Goal: Task Accomplishment & Management: Manage account settings

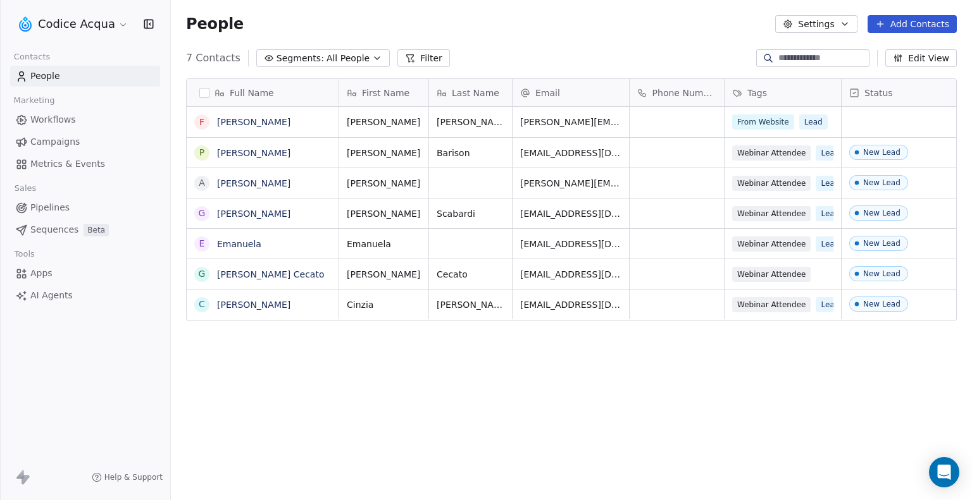
scroll to position [431, 791]
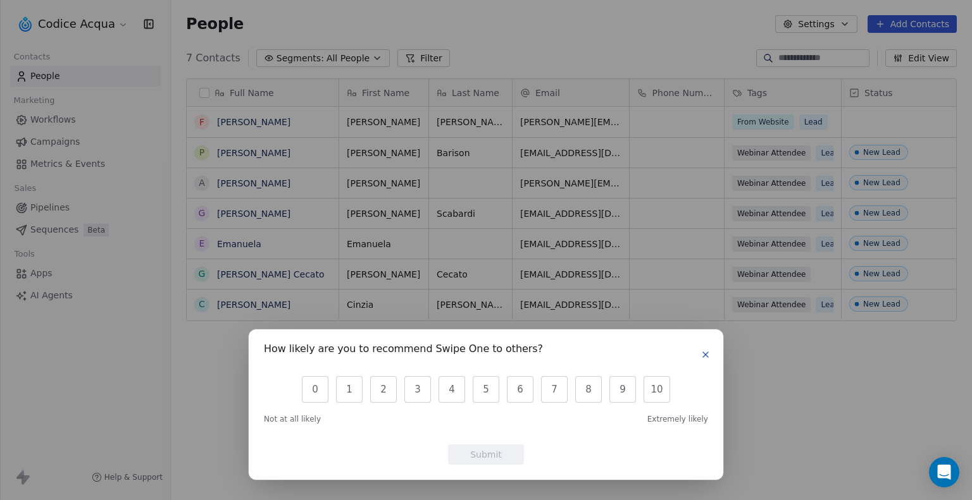
click at [901, 29] on div "How likely are you to recommend Swipe One to others? 0 1 2 3 4 5 6 7 8 9 10 Not…" at bounding box center [486, 250] width 972 height 500
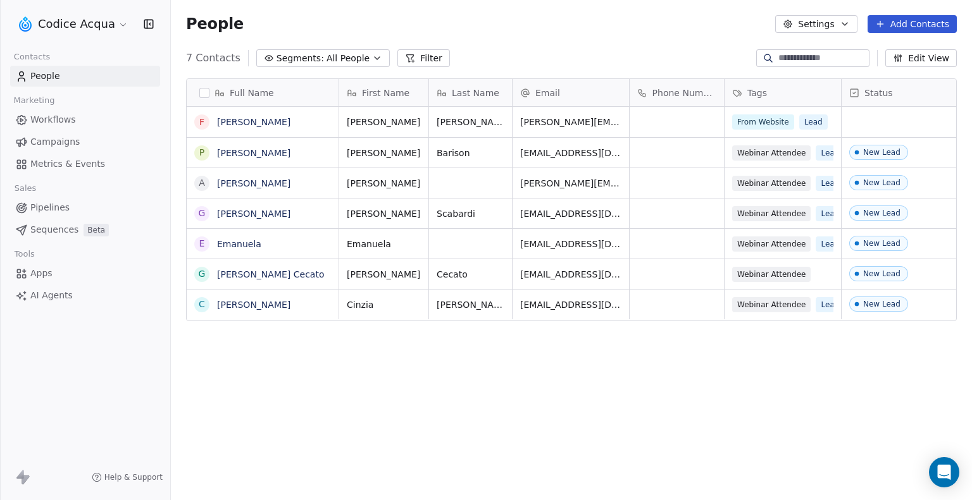
click at [903, 25] on button "Add Contacts" at bounding box center [911, 24] width 89 height 18
click at [906, 46] on span "Create new contact" at bounding box center [918, 51] width 87 height 13
click at [909, 34] on div "People Settings Add Contacts" at bounding box center [571, 24] width 801 height 48
click at [911, 25] on button "Add Contacts" at bounding box center [911, 24] width 89 height 18
click at [886, 48] on span "Create new contact" at bounding box center [918, 51] width 87 height 13
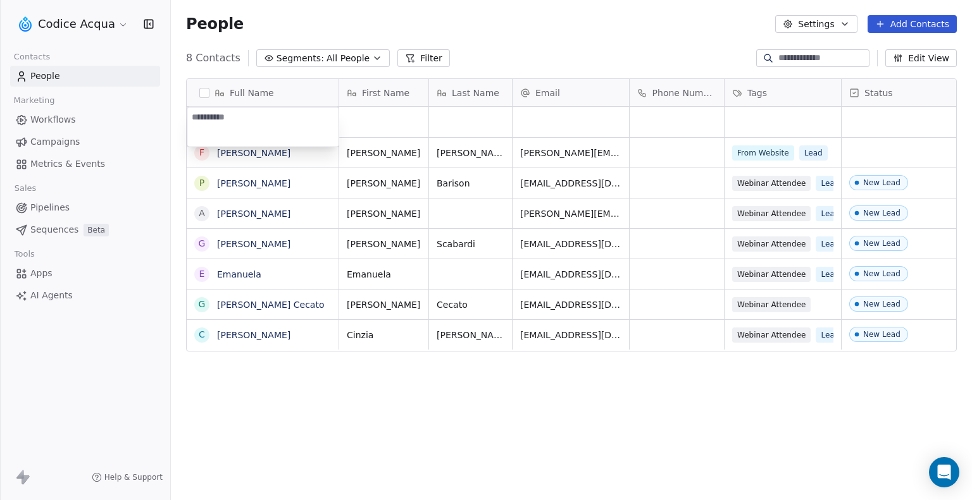
type textarea "**********"
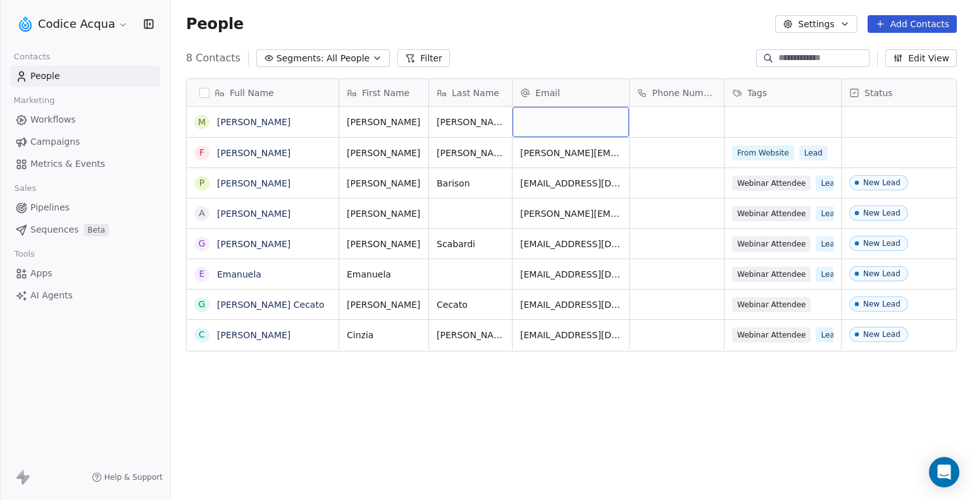
click at [561, 121] on div "grid" at bounding box center [570, 122] width 116 height 30
type input "**********"
click at [762, 120] on html "**********" at bounding box center [486, 250] width 972 height 500
click at [836, 196] on div "Webinar Attendee Lead" at bounding box center [799, 183] width 151 height 30
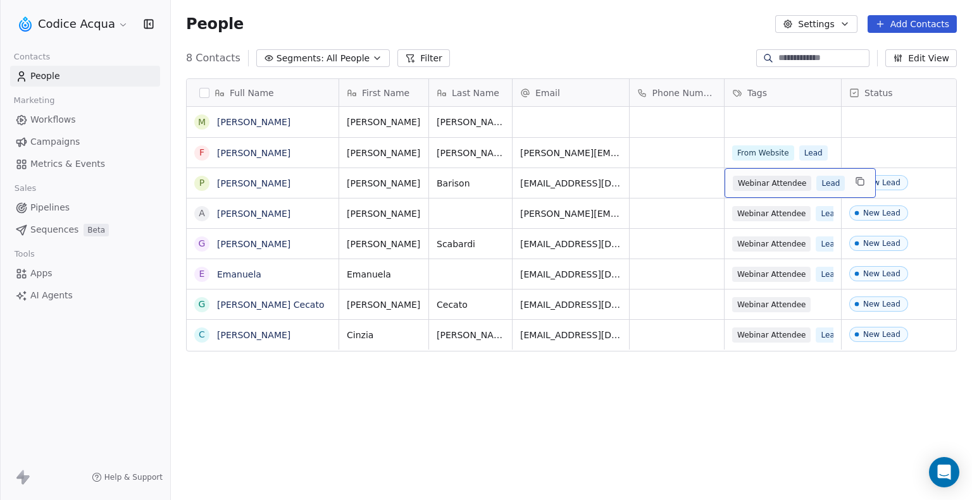
click at [836, 196] on div "Webinar Attendee Lead" at bounding box center [799, 183] width 151 height 30
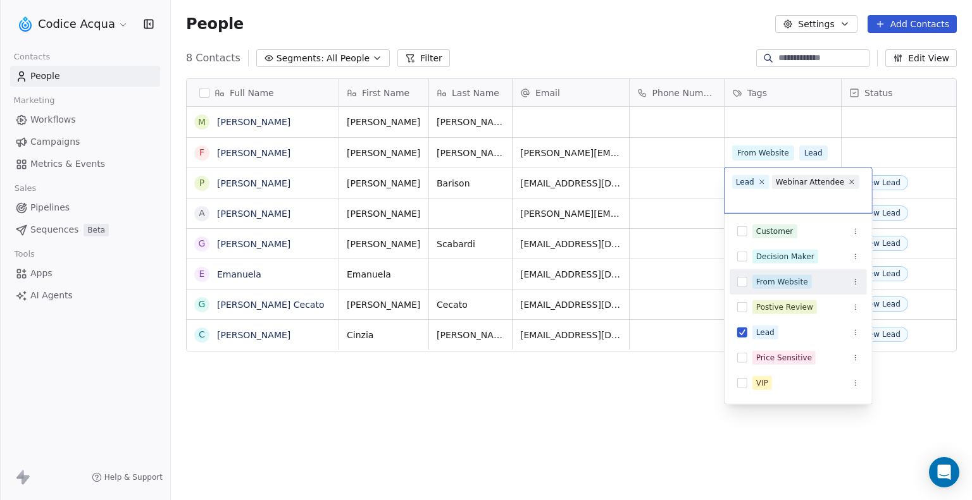
click at [781, 284] on div "From Website" at bounding box center [782, 281] width 52 height 11
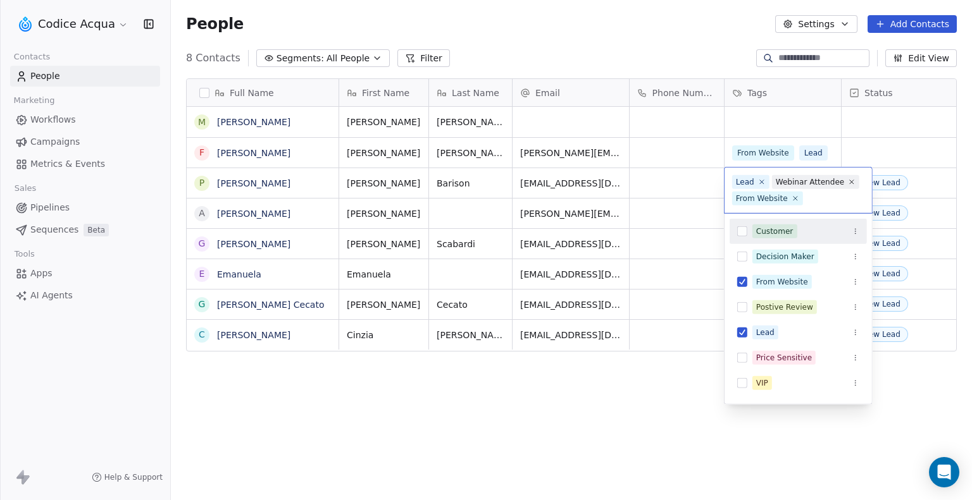
drag, startPoint x: 808, startPoint y: 199, endPoint x: 741, endPoint y: 175, distance: 71.5
click at [741, 175] on div "Lead Webinar Attendee From Website" at bounding box center [797, 191] width 147 height 46
click at [846, 123] on html "Codice Acqua Contacts People Marketing Workflows Campaigns Metrics & Events Sal…" at bounding box center [486, 250] width 972 height 500
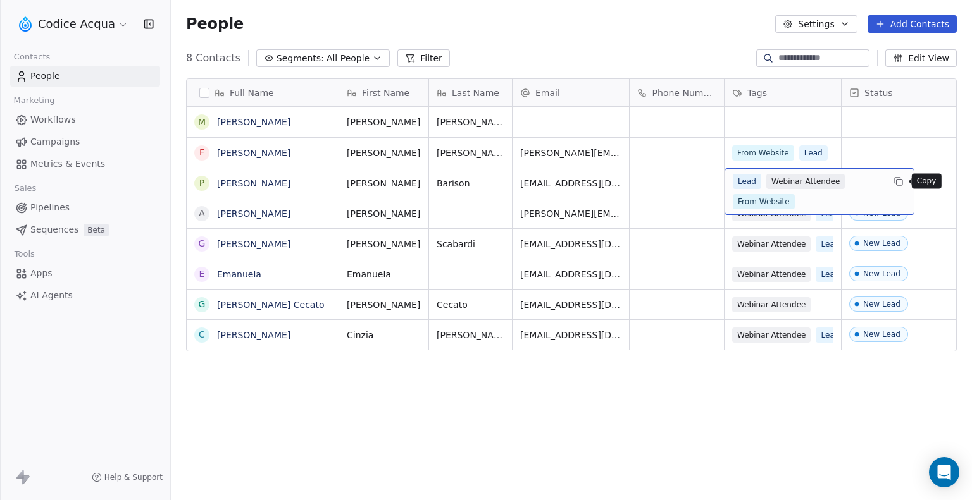
click at [900, 185] on icon "grid" at bounding box center [899, 183] width 6 height 6
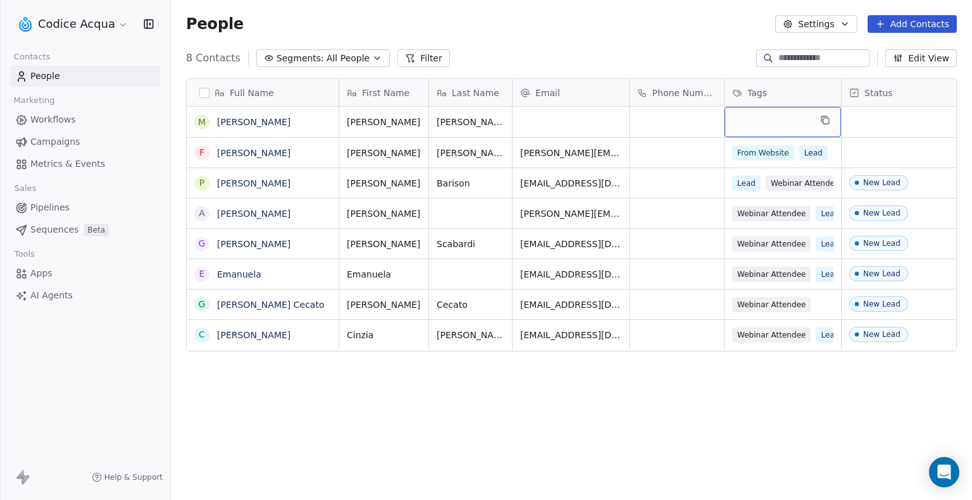
click at [807, 120] on div "grid" at bounding box center [782, 122] width 116 height 30
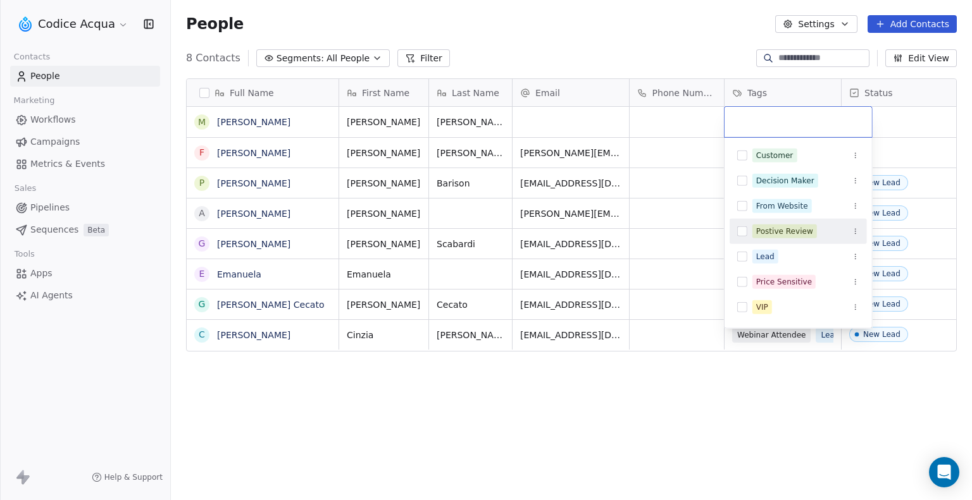
scroll to position [22, 0]
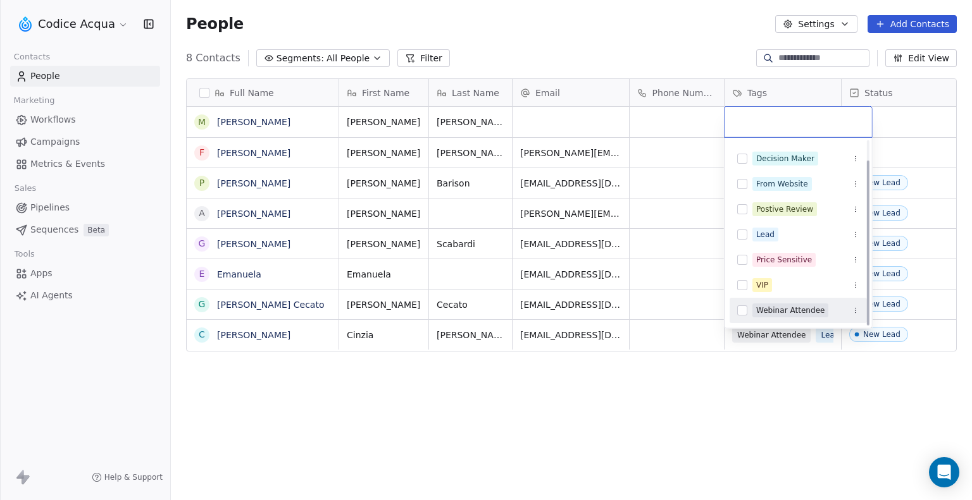
click at [741, 308] on button "Suggestions" at bounding box center [742, 311] width 10 height 10
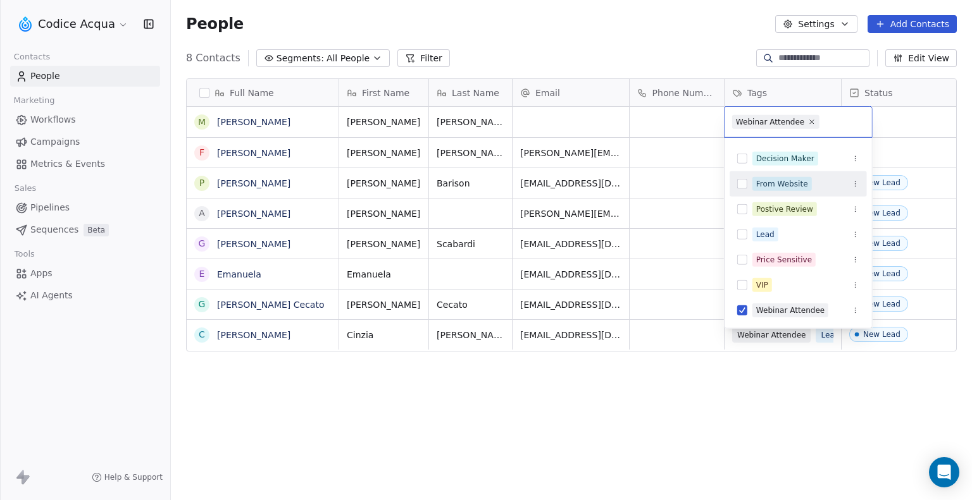
click at [749, 183] on div "From Website" at bounding box center [797, 184] width 137 height 20
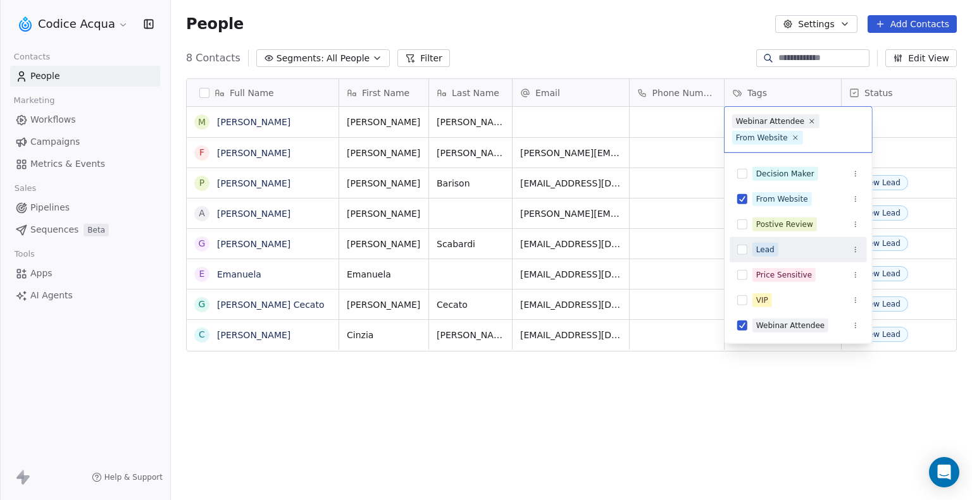
click at [741, 249] on button "Suggestions" at bounding box center [742, 250] width 10 height 10
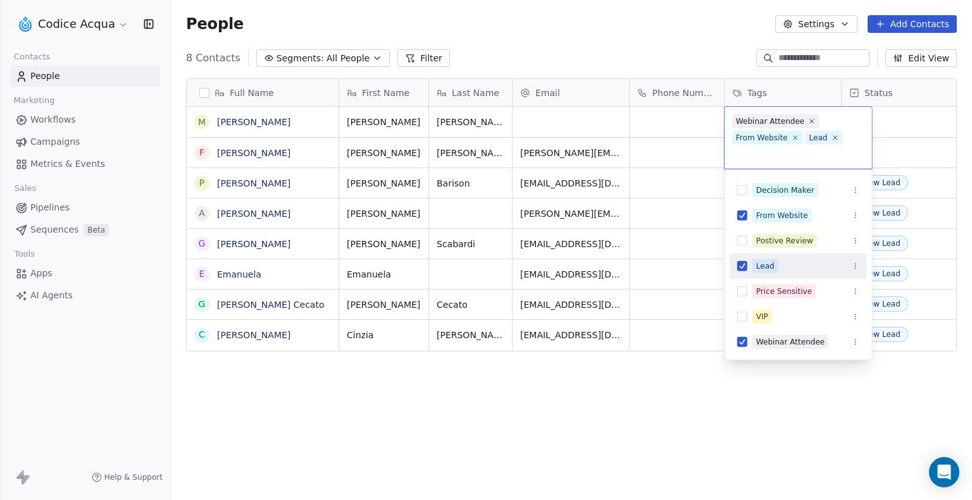
click at [696, 290] on html "Codice Acqua Contacts People Marketing Workflows Campaigns Metrics & Events Sal…" at bounding box center [486, 250] width 972 height 500
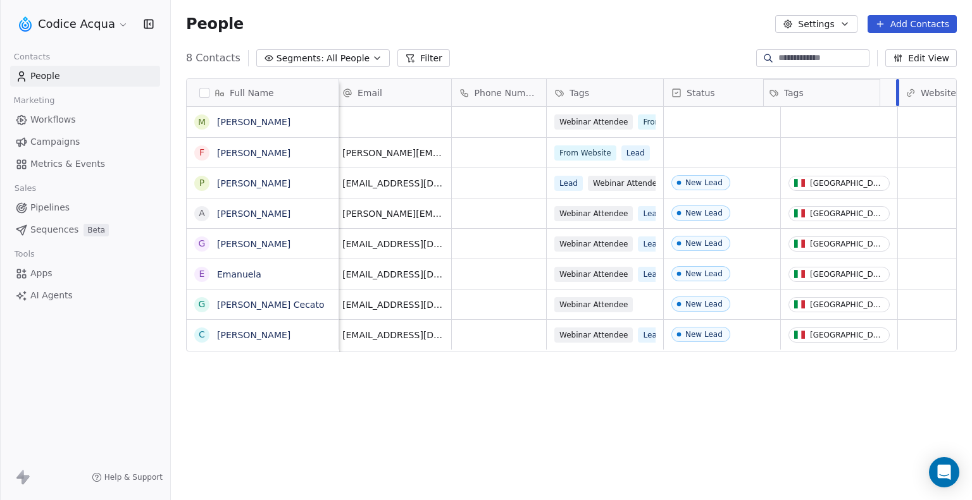
scroll to position [0, 180]
drag, startPoint x: 838, startPoint y: 87, endPoint x: 653, endPoint y: 89, distance: 184.8
click at [653, 89] on div "Full Name M [PERSON_NAME] [PERSON_NAME] P [PERSON_NAME] A [PERSON_NAME] E [PERS…" at bounding box center [571, 215] width 769 height 273
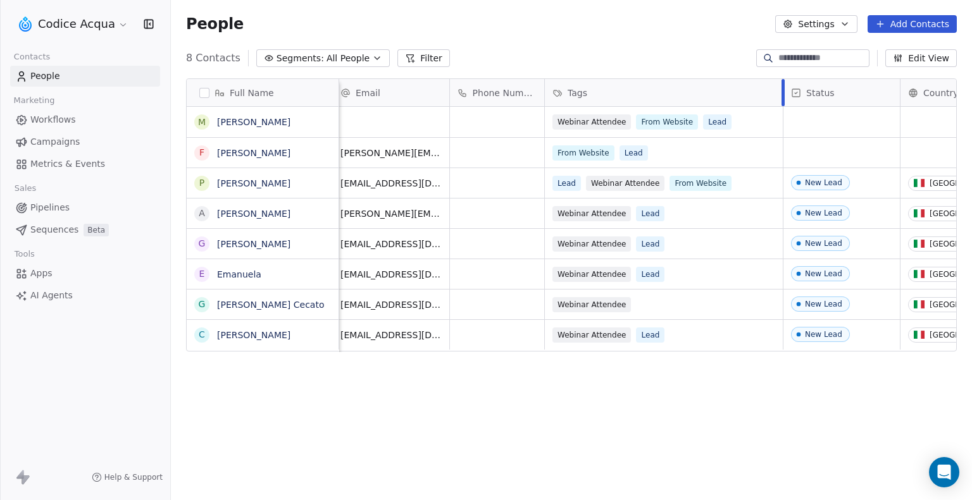
drag, startPoint x: 660, startPoint y: 85, endPoint x: 781, endPoint y: 93, distance: 121.7
click at [781, 93] on div at bounding box center [782, 92] width 3 height 27
click at [769, 180] on icon "grid" at bounding box center [768, 183] width 6 height 6
click at [752, 183] on div "Lead Webinar Attendee From Website" at bounding box center [664, 183] width 238 height 30
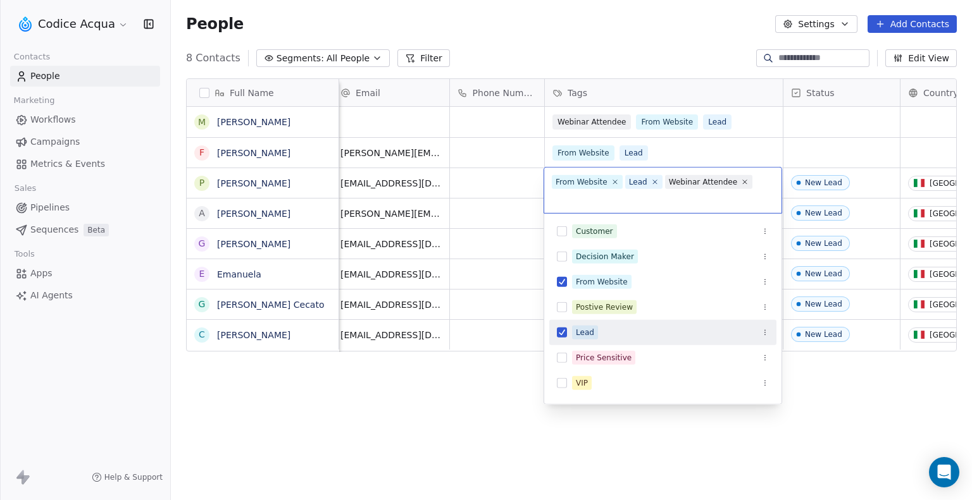
click at [562, 332] on button "Suggestions" at bounding box center [562, 333] width 10 height 10
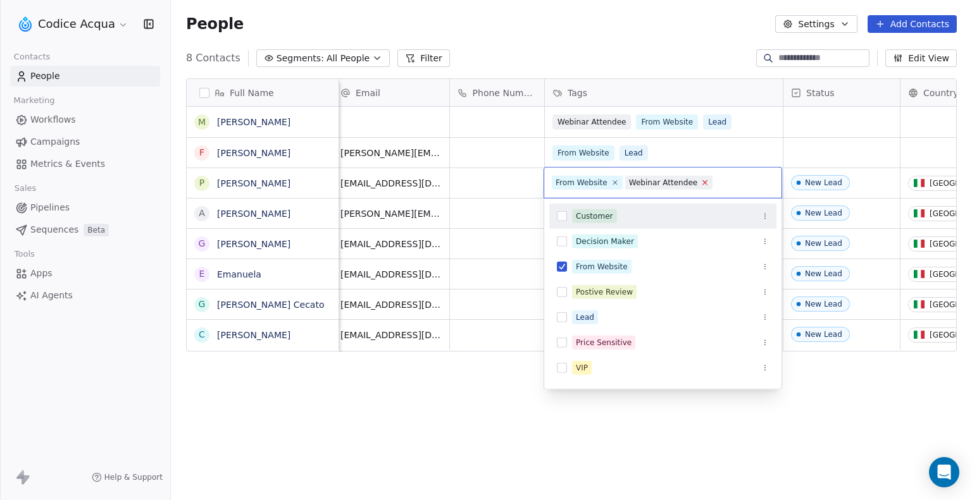
click at [701, 181] on icon at bounding box center [705, 182] width 8 height 8
click at [612, 181] on icon at bounding box center [615, 182] width 8 height 8
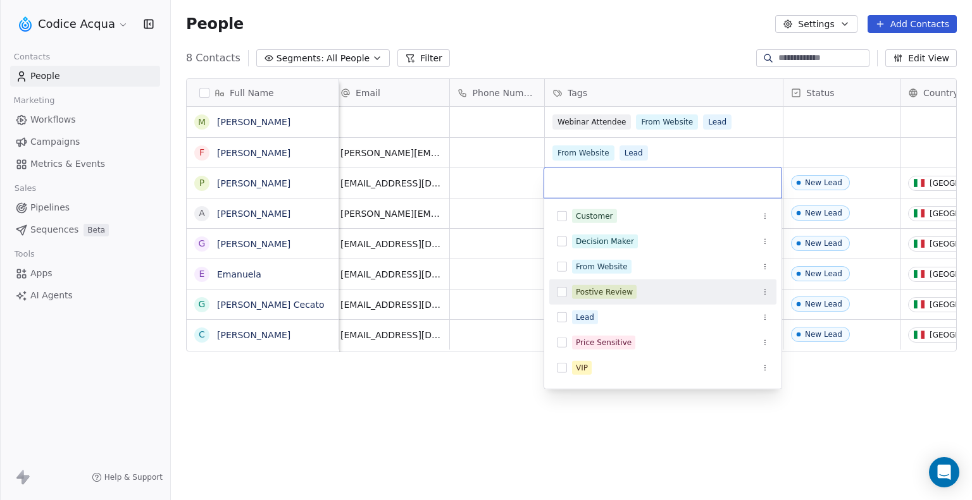
scroll to position [22, 0]
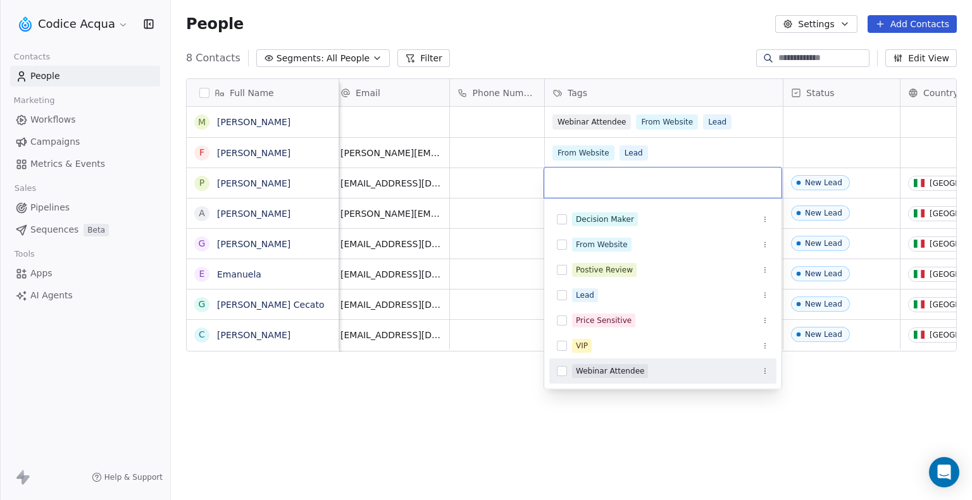
click at [562, 371] on button "Suggestions" at bounding box center [562, 371] width 10 height 10
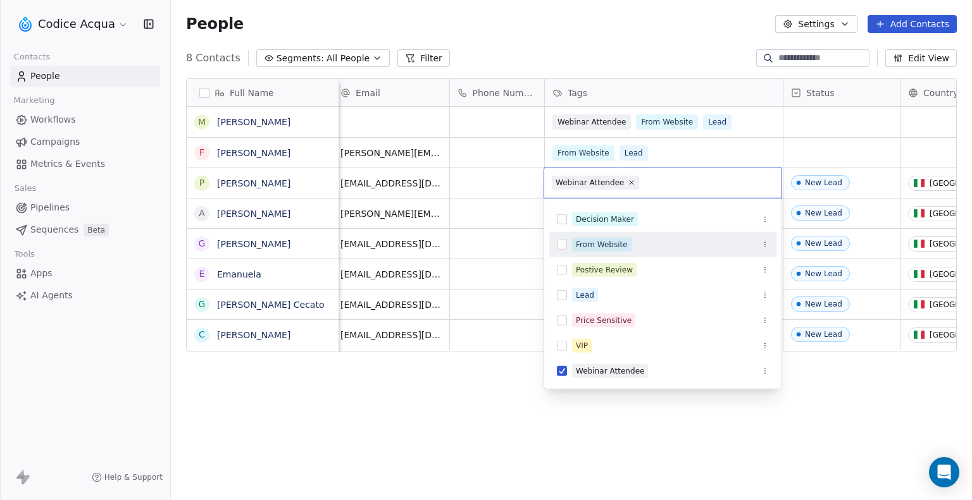
click at [564, 250] on div "From Website" at bounding box center [662, 245] width 227 height 20
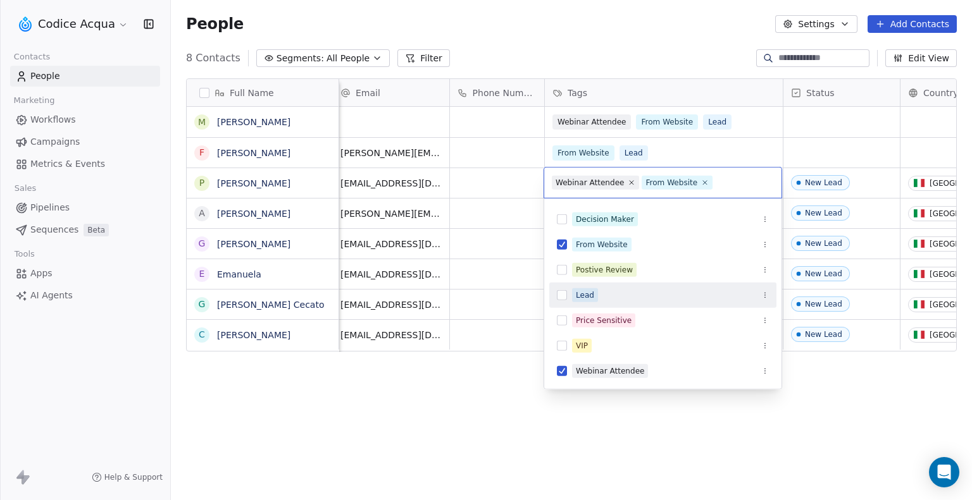
click at [561, 292] on button "Suggestions" at bounding box center [562, 295] width 10 height 10
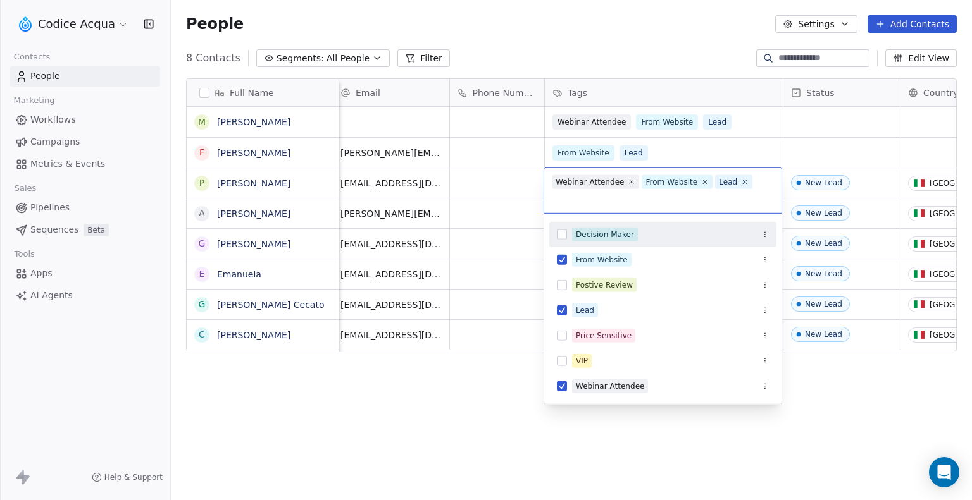
click at [718, 88] on html "Codice Acqua Contacts People Marketing Workflows Campaigns Metrics & Events Sal…" at bounding box center [486, 250] width 972 height 500
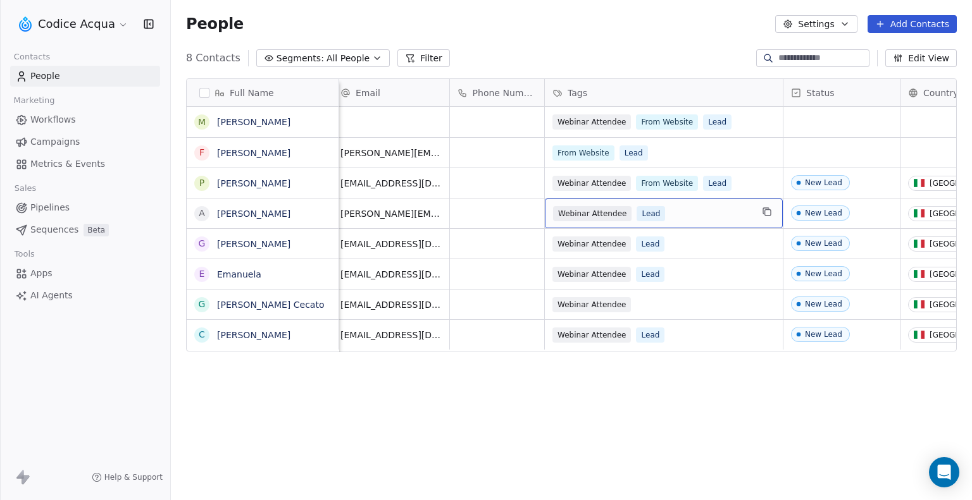
click at [721, 216] on div "Webinar Attendee Lead" at bounding box center [652, 213] width 199 height 15
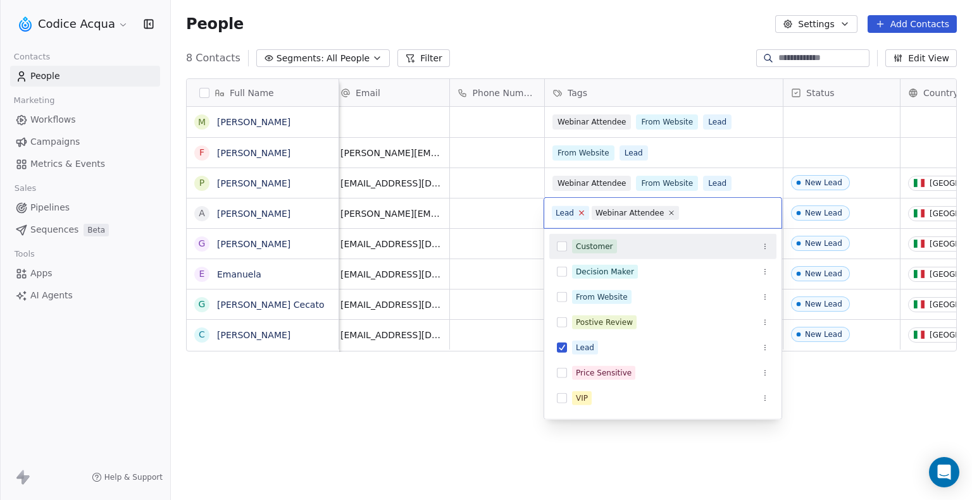
click at [579, 214] on icon at bounding box center [581, 213] width 8 height 8
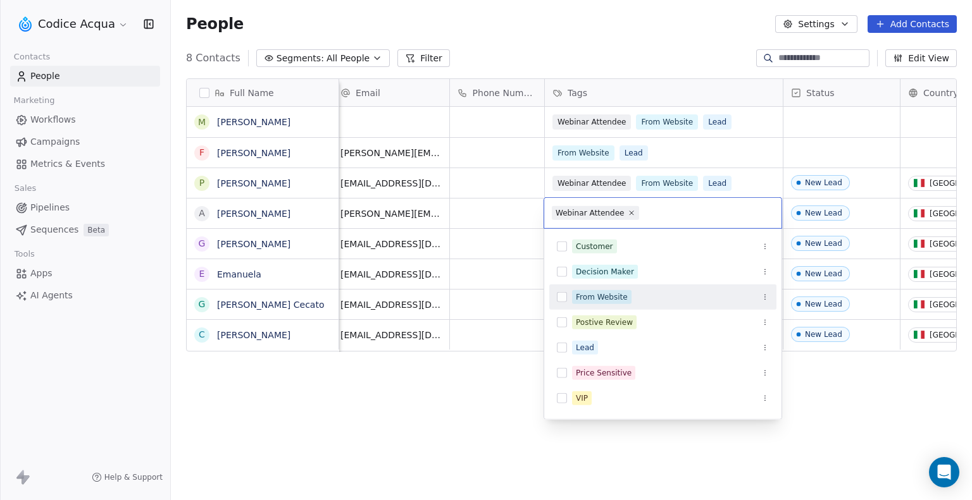
click at [562, 297] on button "Suggestions" at bounding box center [562, 297] width 10 height 10
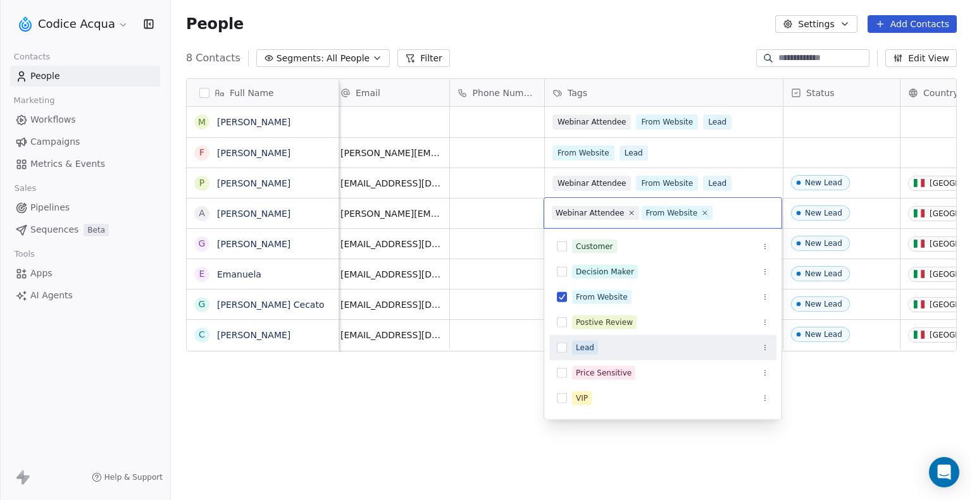
click at [559, 349] on button "Suggestions" at bounding box center [562, 348] width 10 height 10
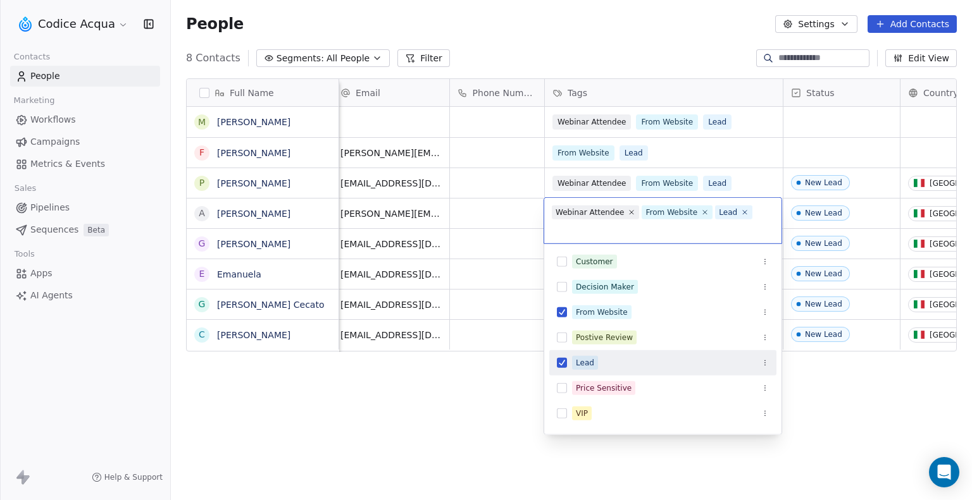
click at [507, 365] on html "Codice Acqua Contacts People Marketing Workflows Campaigns Metrics & Events Sal…" at bounding box center [486, 250] width 972 height 500
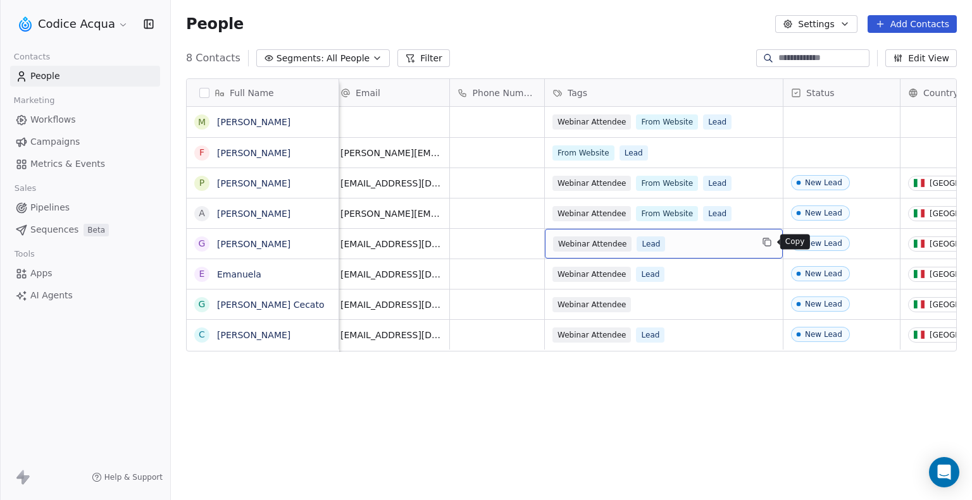
click at [765, 240] on icon "grid" at bounding box center [768, 243] width 6 height 6
click at [702, 242] on div "Webinar Attendee Lead" at bounding box center [652, 244] width 199 height 15
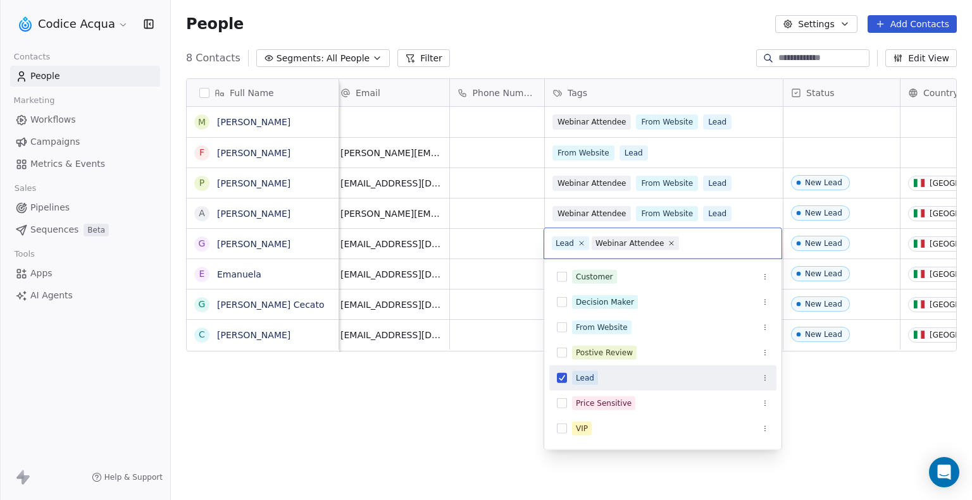
click at [561, 376] on button "Suggestions" at bounding box center [562, 378] width 10 height 10
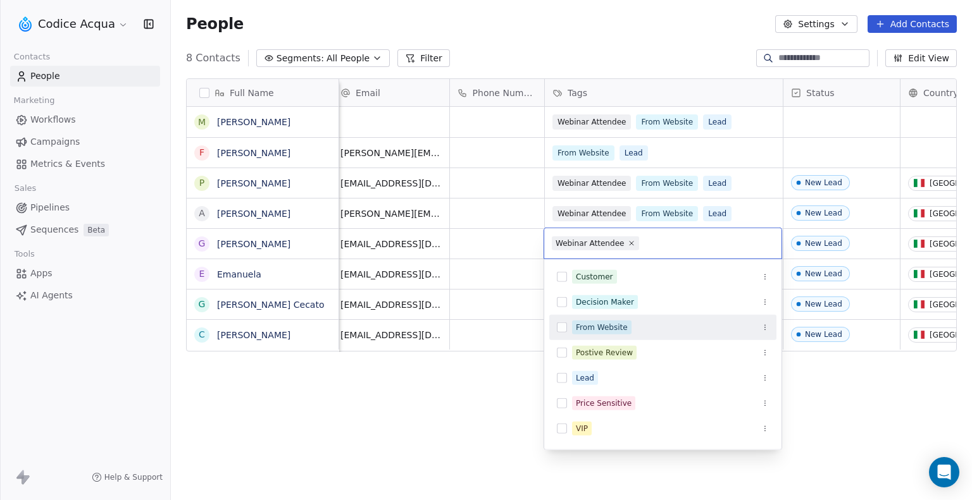
click at [562, 324] on button "Suggestions" at bounding box center [562, 328] width 10 height 10
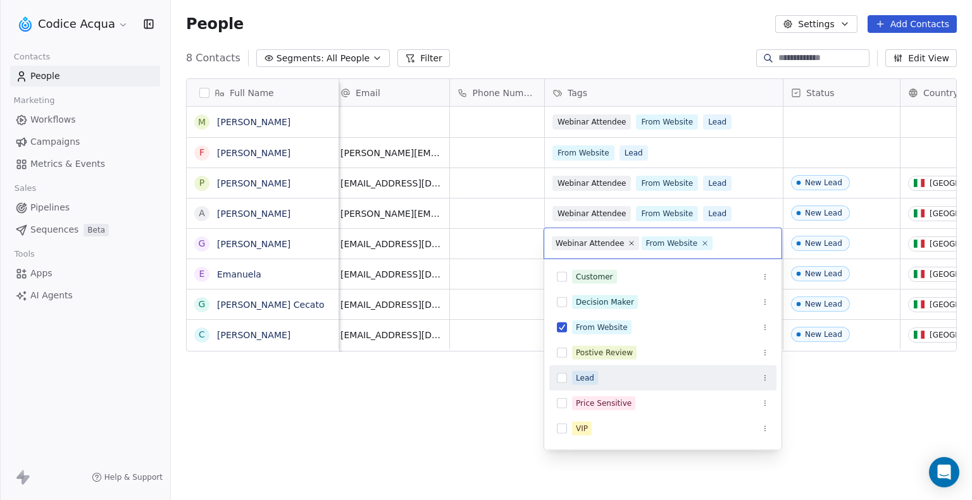
click at [561, 379] on button "Suggestions" at bounding box center [562, 378] width 10 height 10
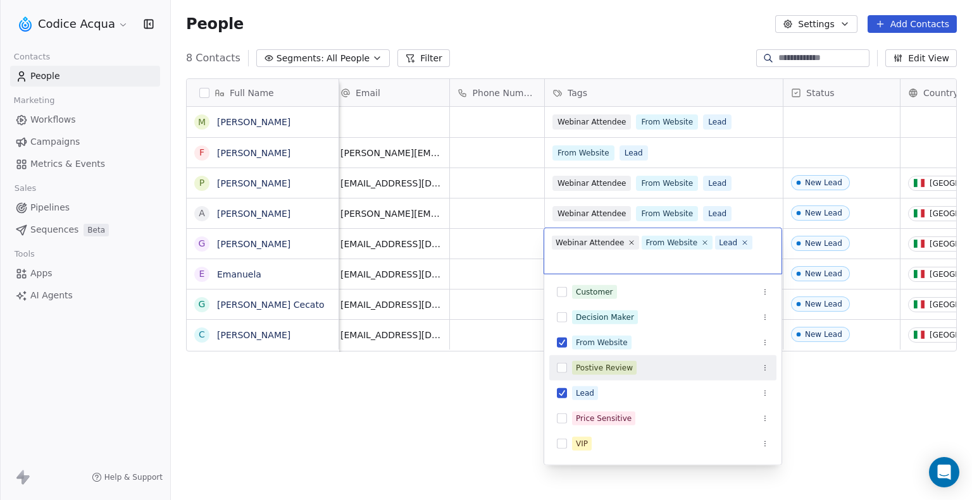
click at [499, 381] on html "Codice Acqua Contacts People Marketing Workflows Campaigns Metrics & Events Sal…" at bounding box center [486, 250] width 972 height 500
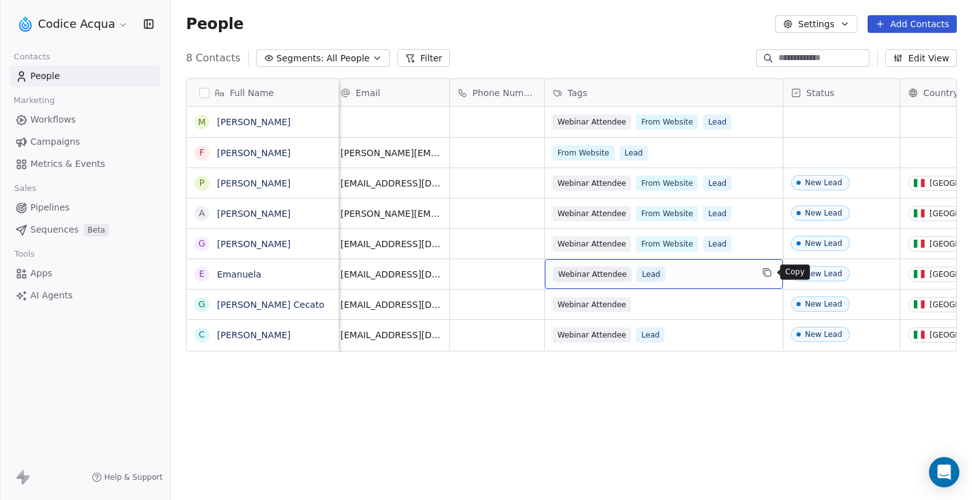
click at [764, 272] on icon "grid" at bounding box center [767, 273] width 10 height 10
click at [697, 271] on div "Webinar Attendee Lead" at bounding box center [652, 274] width 199 height 15
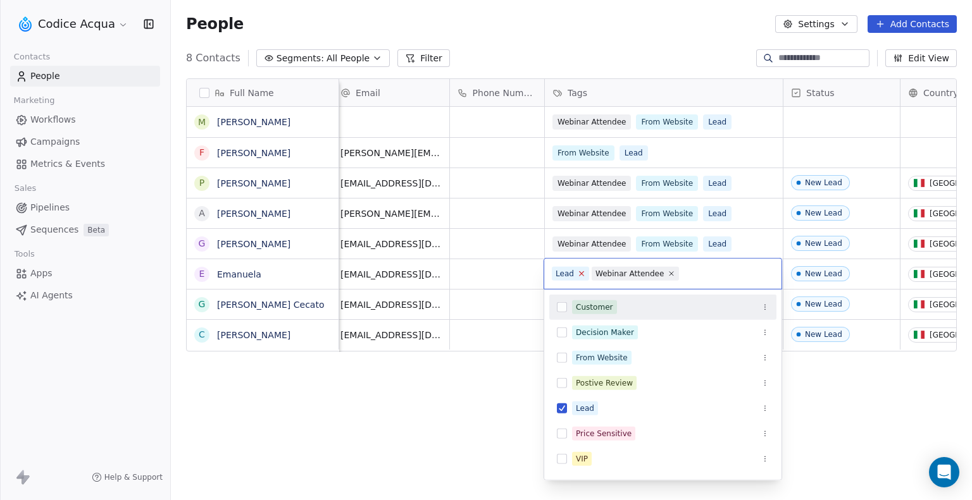
click at [580, 275] on icon at bounding box center [581, 274] width 8 height 8
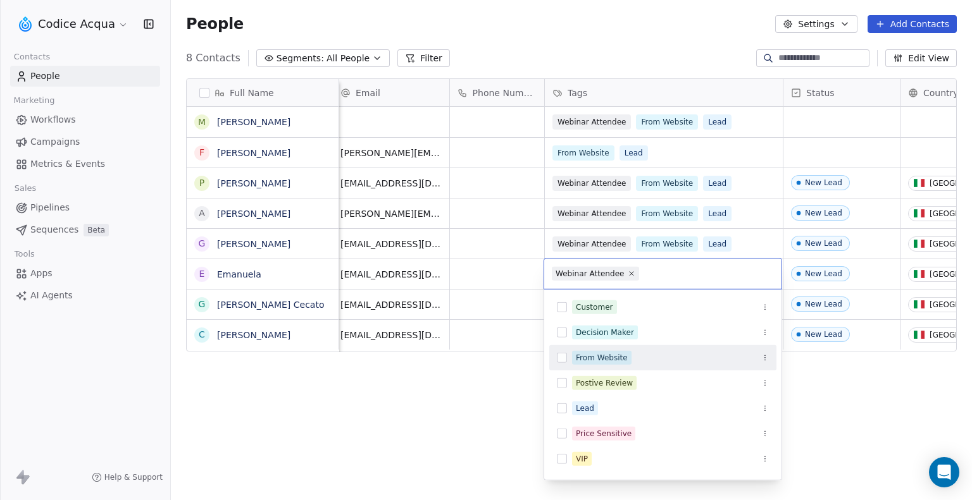
click at [564, 359] on button "Suggestions" at bounding box center [562, 358] width 10 height 10
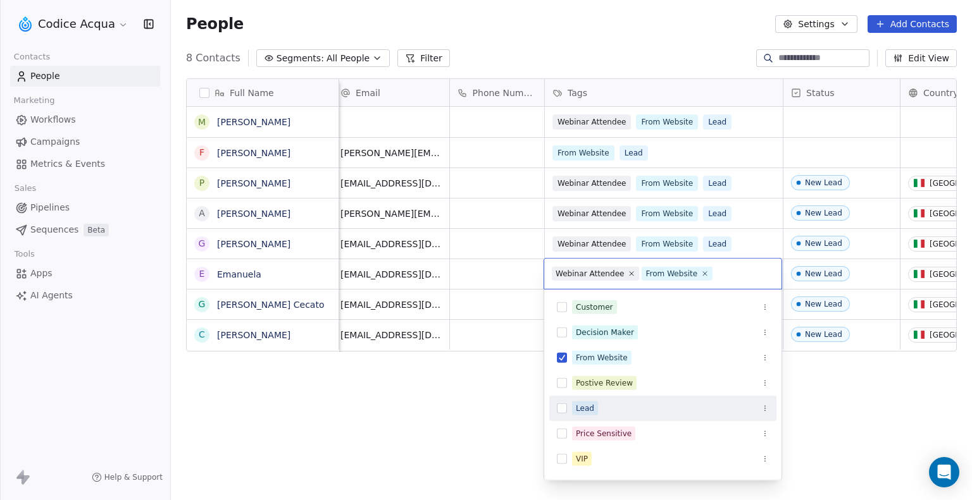
click at [561, 412] on button "Suggestions" at bounding box center [562, 409] width 10 height 10
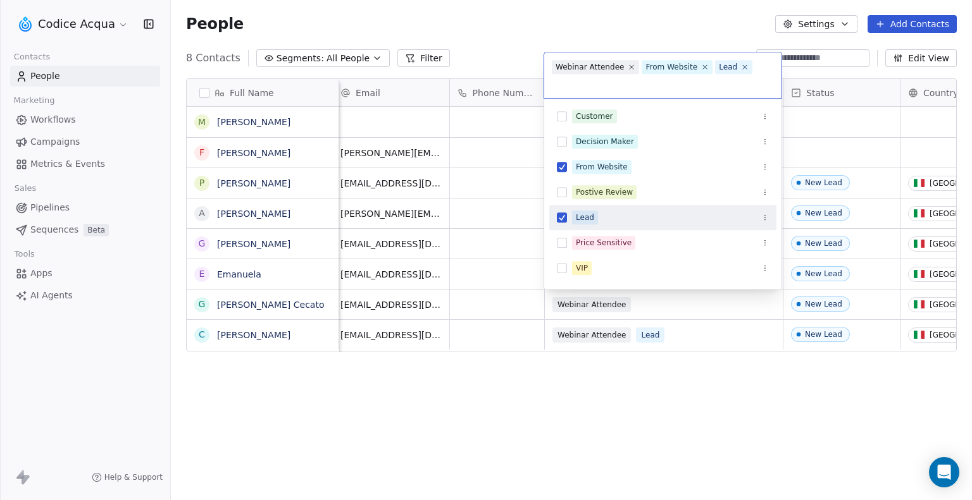
click at [676, 381] on html "Codice Acqua Contacts People Marketing Workflows Campaigns Metrics & Events Sal…" at bounding box center [486, 250] width 972 height 500
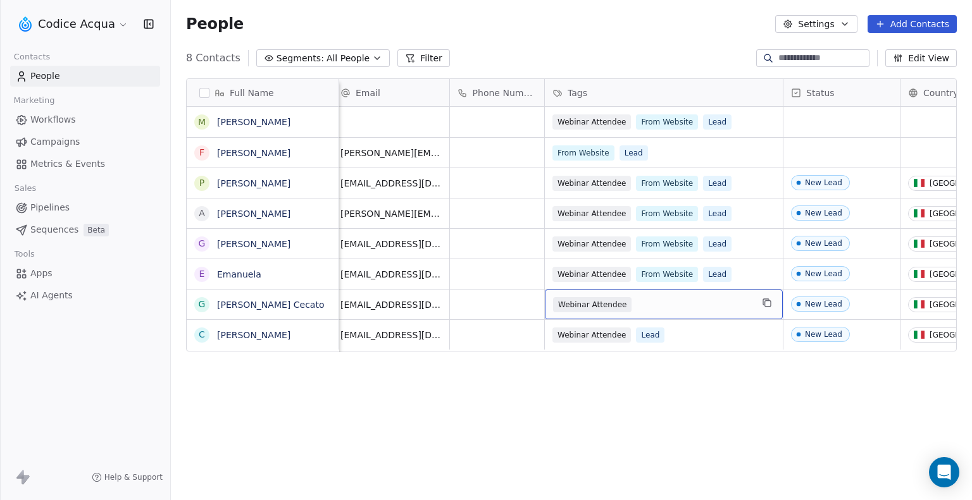
click at [701, 301] on div "Webinar Attendee" at bounding box center [652, 304] width 199 height 15
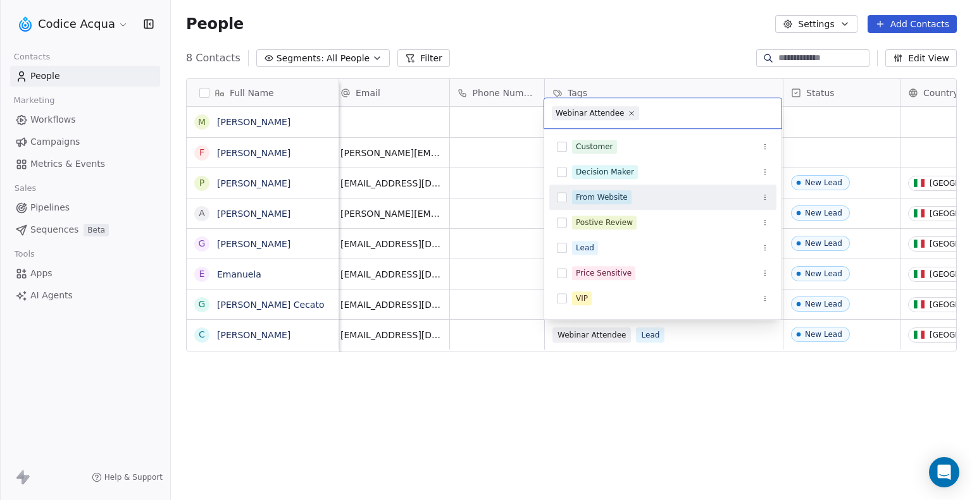
click at [563, 195] on button "Suggestions" at bounding box center [562, 197] width 10 height 10
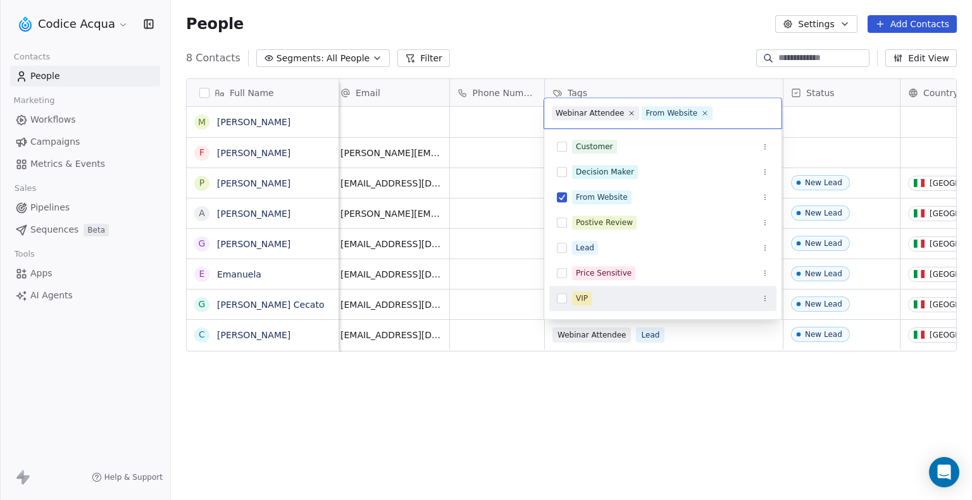
click at [716, 338] on html "Codice Acqua Contacts People Marketing Workflows Campaigns Metrics & Events Sal…" at bounding box center [486, 250] width 972 height 500
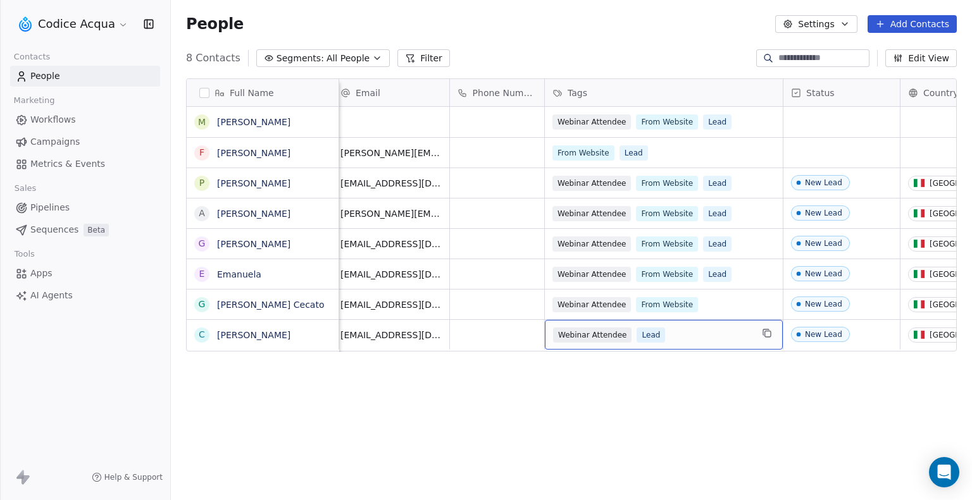
click at [704, 338] on div "Webinar Attendee Lead" at bounding box center [652, 335] width 199 height 15
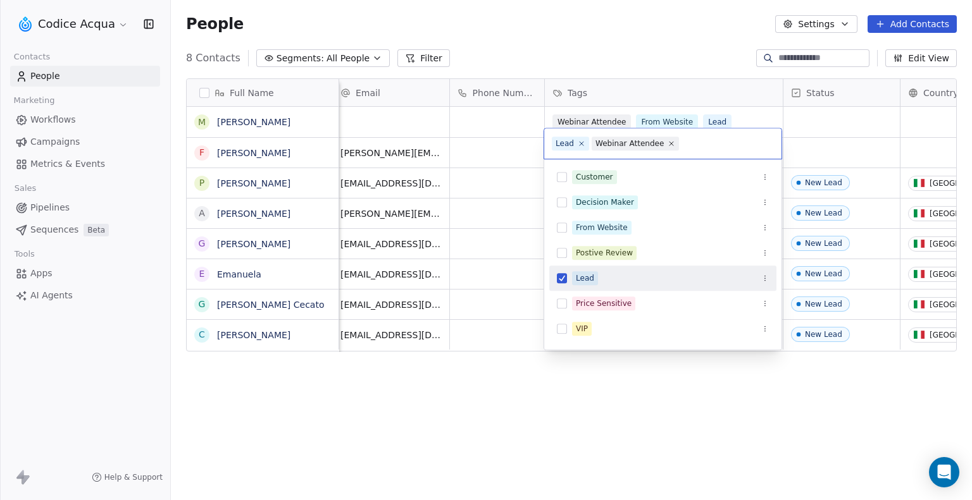
click at [564, 278] on button "Suggestions" at bounding box center [562, 278] width 10 height 10
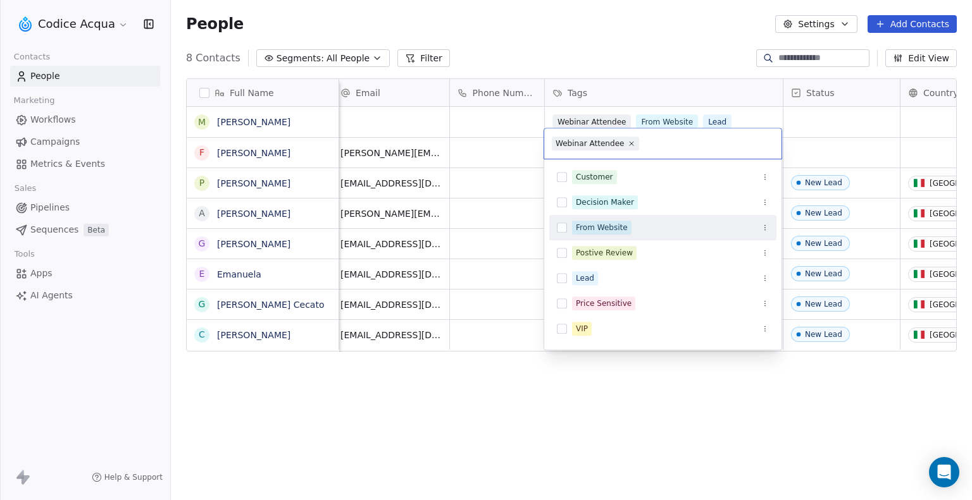
click at [564, 225] on button "Suggestions" at bounding box center [562, 228] width 10 height 10
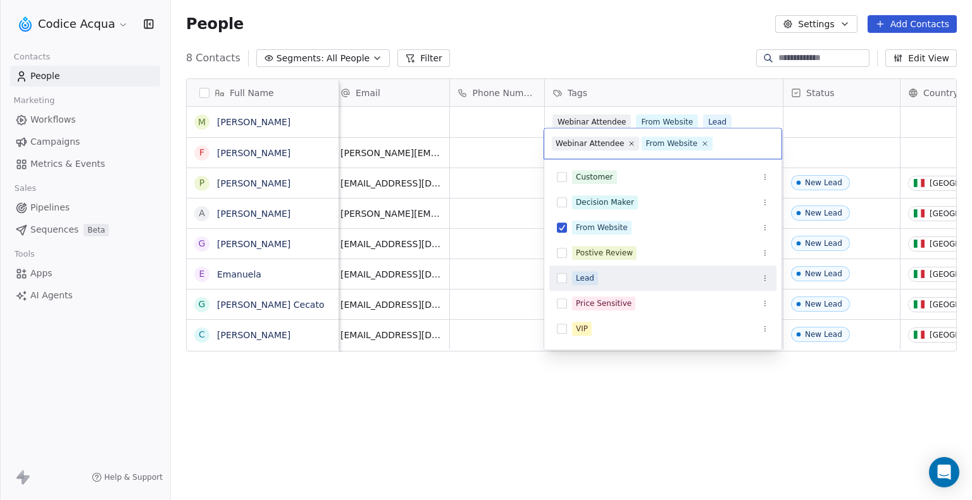
click at [562, 276] on button "Suggestions" at bounding box center [562, 278] width 10 height 10
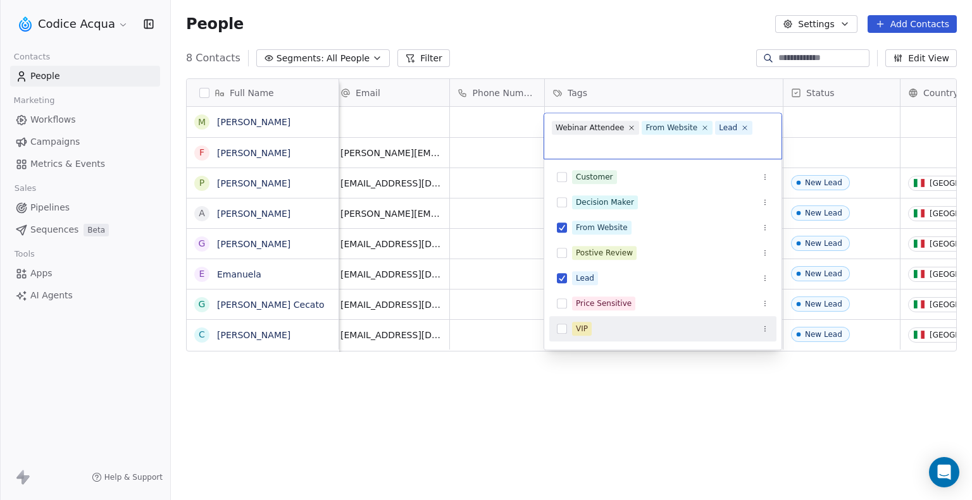
click at [539, 358] on html "Codice Acqua Contacts People Marketing Workflows Campaigns Metrics & Events Sal…" at bounding box center [486, 250] width 972 height 500
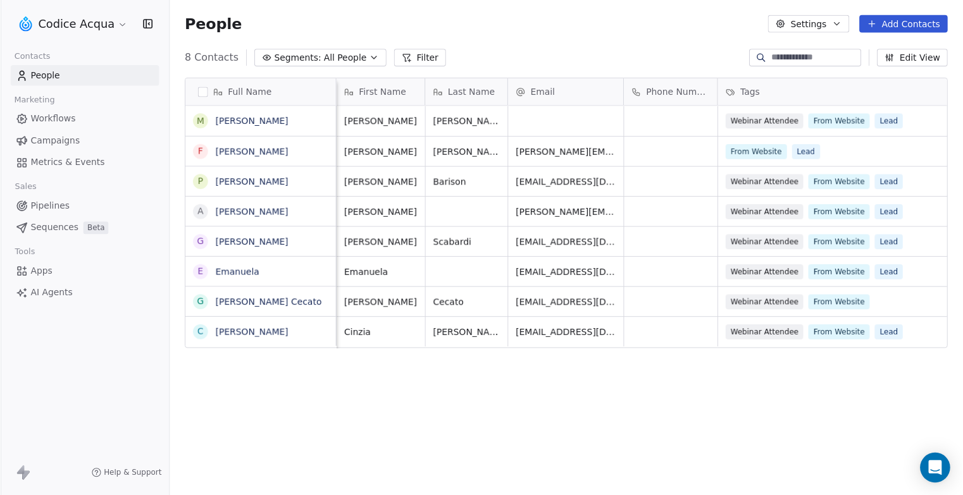
scroll to position [0, 15]
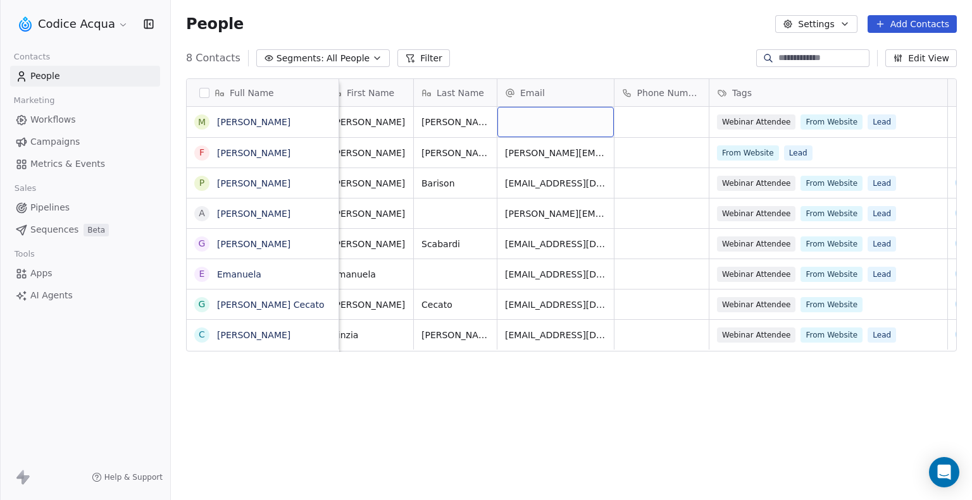
click at [535, 116] on div "grid" at bounding box center [555, 122] width 116 height 30
type input "**********"
click at [645, 402] on html "Codice Acqua Contacts People Marketing Workflows Campaigns Metrics & Events Sal…" at bounding box center [486, 250] width 972 height 500
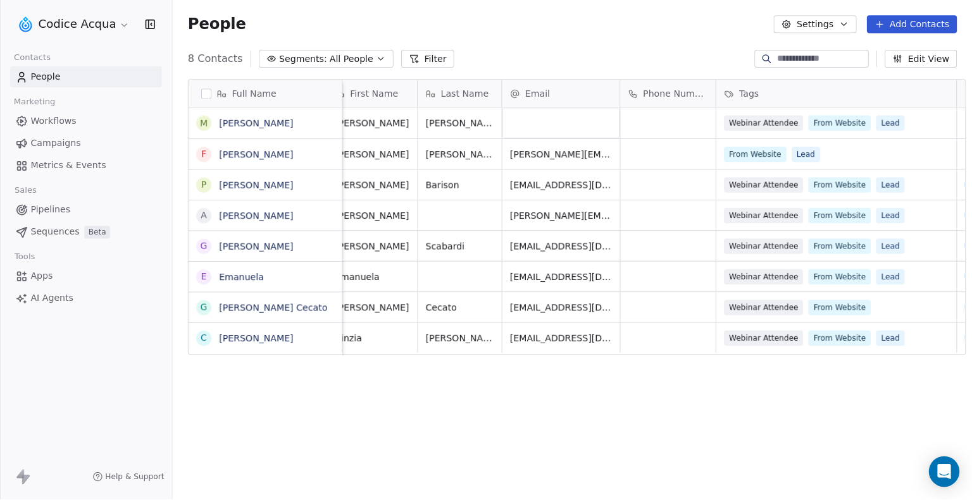
scroll to position [431, 791]
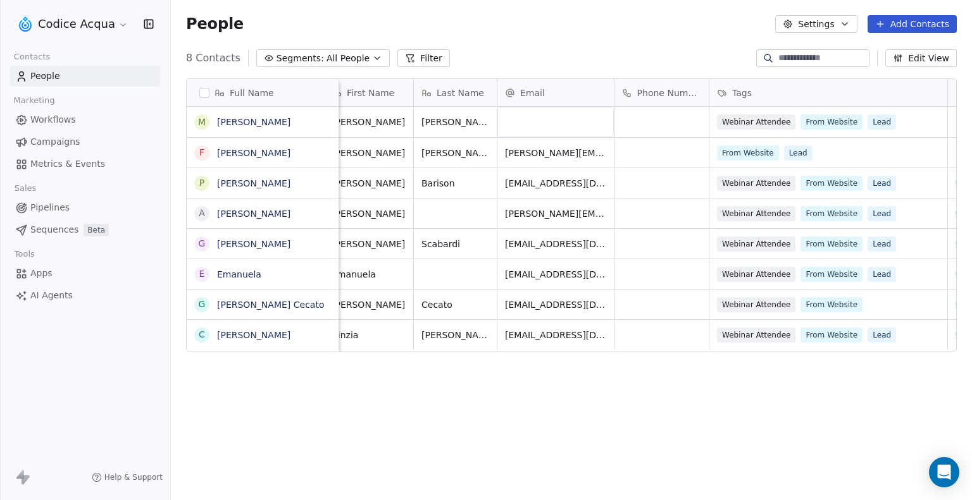
click at [461, 452] on div "Full Name M [PERSON_NAME] [PERSON_NAME] P [PERSON_NAME] A [PERSON_NAME] E [PERS…" at bounding box center [571, 288] width 801 height 440
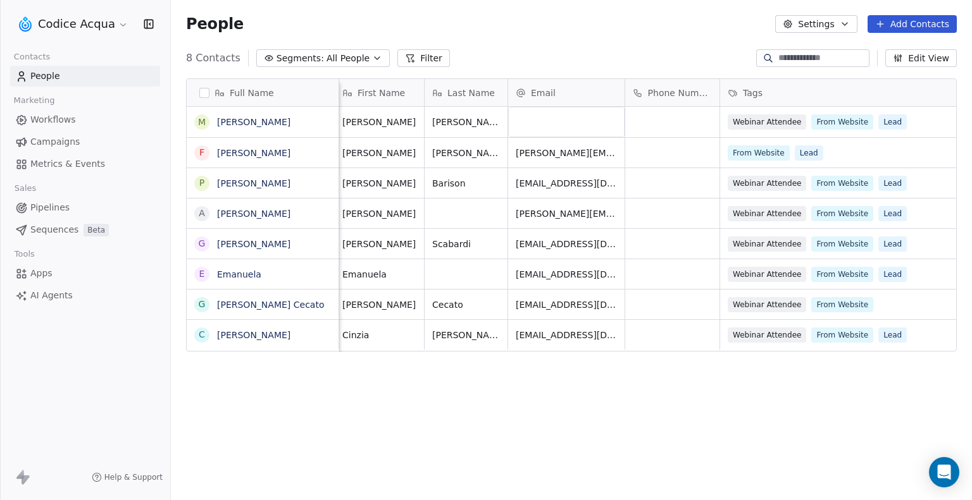
scroll to position [0, 0]
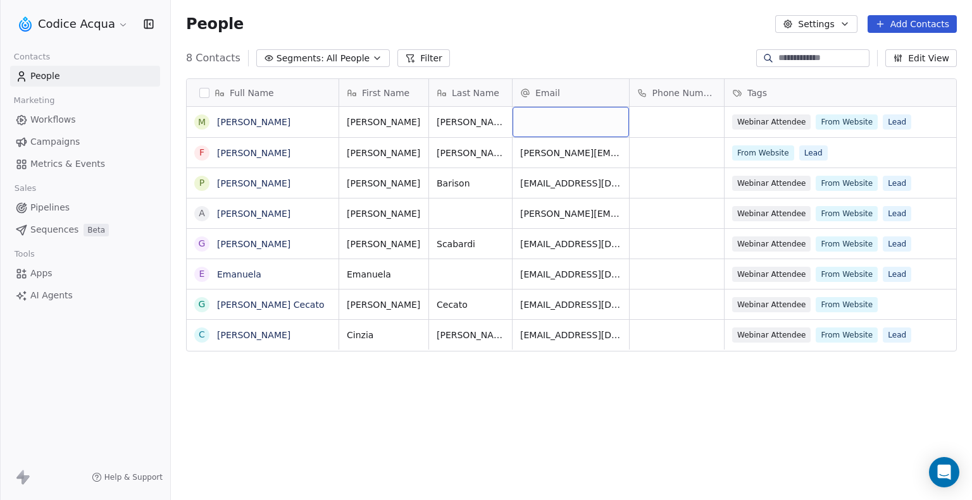
click at [547, 123] on div "grid" at bounding box center [570, 122] width 116 height 30
click at [445, 425] on html "Codice Acqua Contacts People Marketing Workflows Campaigns Metrics & Events Sal…" at bounding box center [486, 250] width 972 height 500
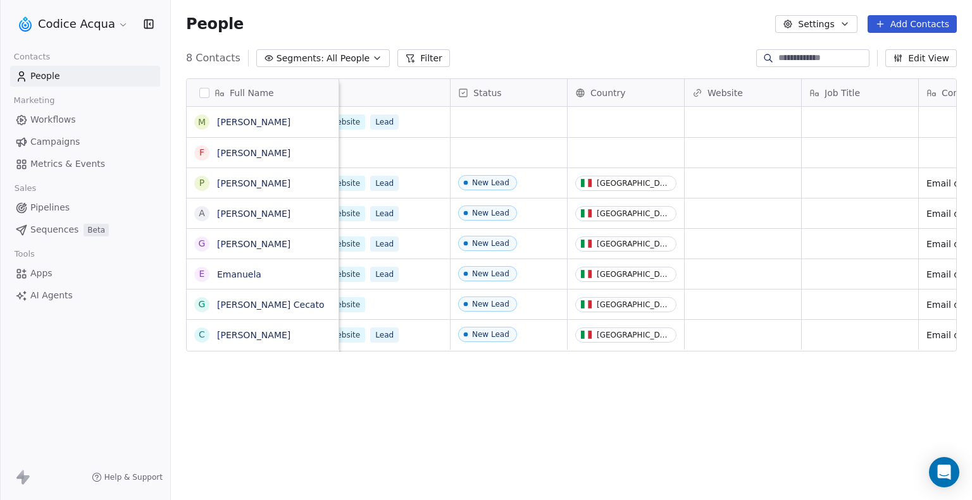
scroll to position [0, 521]
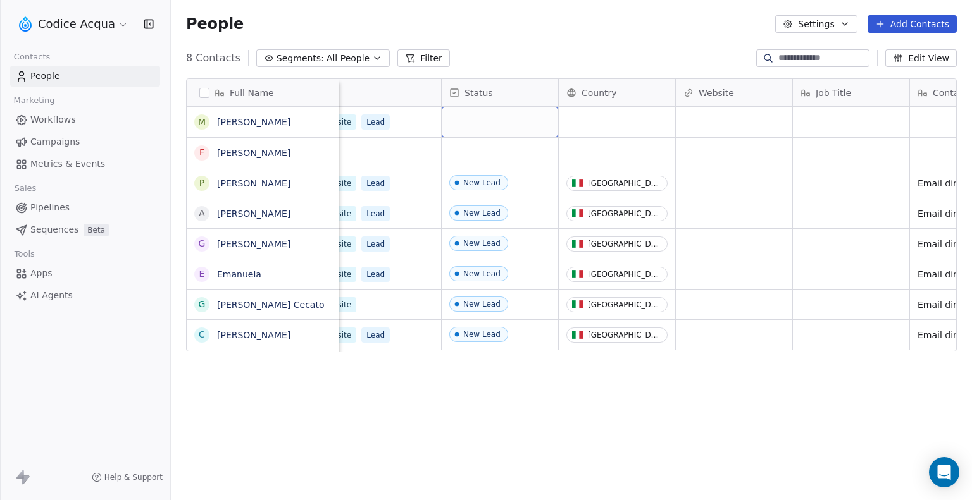
click at [509, 113] on div "grid" at bounding box center [500, 122] width 116 height 30
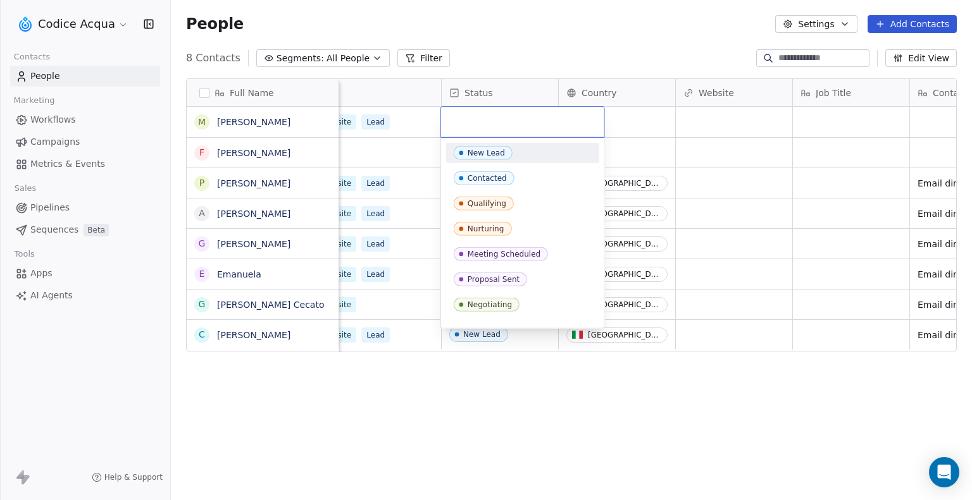
click at [499, 149] on div "New Lead" at bounding box center [486, 153] width 37 height 9
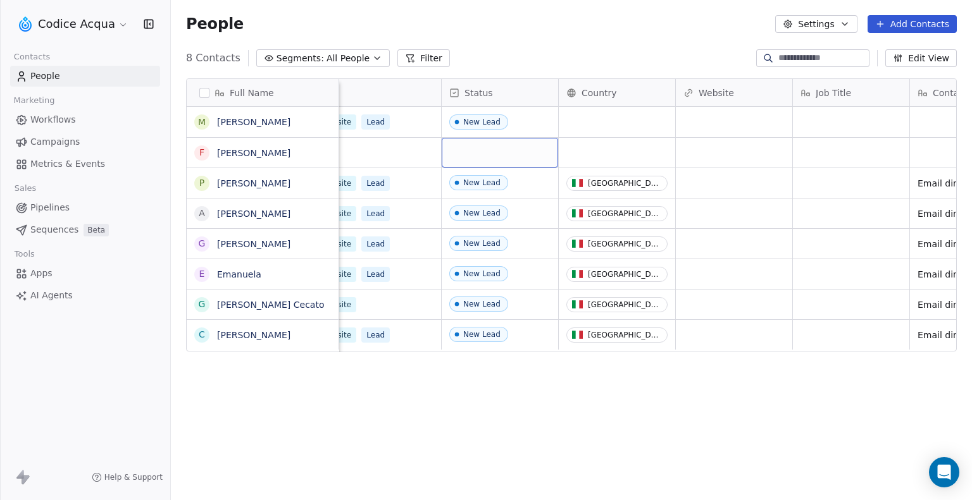
click at [477, 149] on div "grid" at bounding box center [500, 153] width 116 height 30
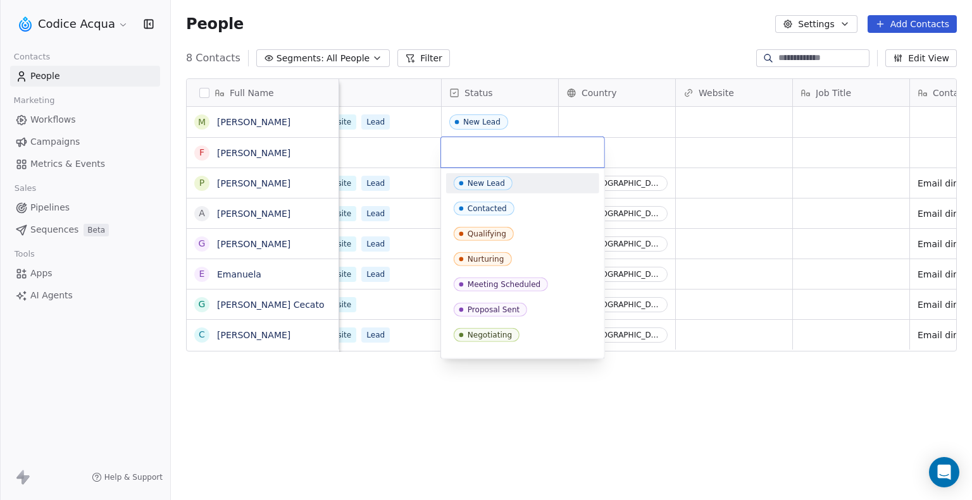
click at [485, 182] on div "New Lead" at bounding box center [486, 183] width 37 height 9
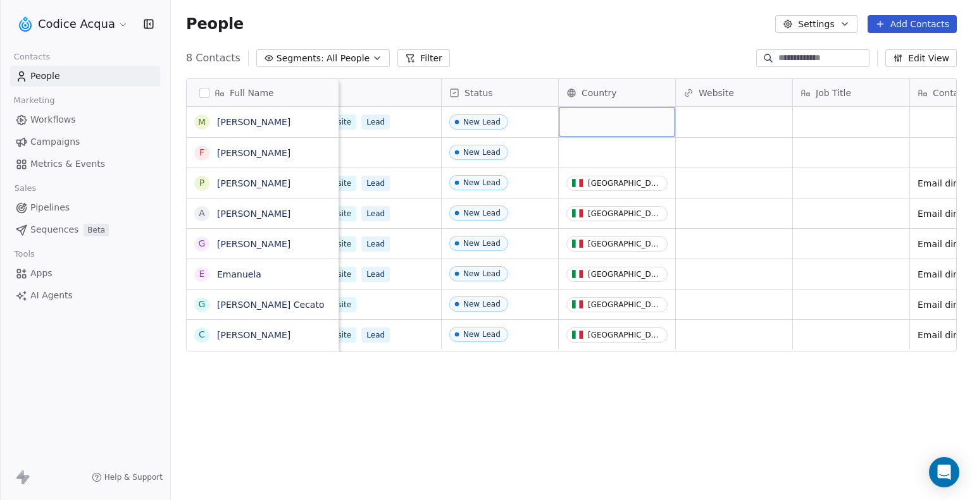
click at [590, 124] on div "grid" at bounding box center [617, 122] width 116 height 30
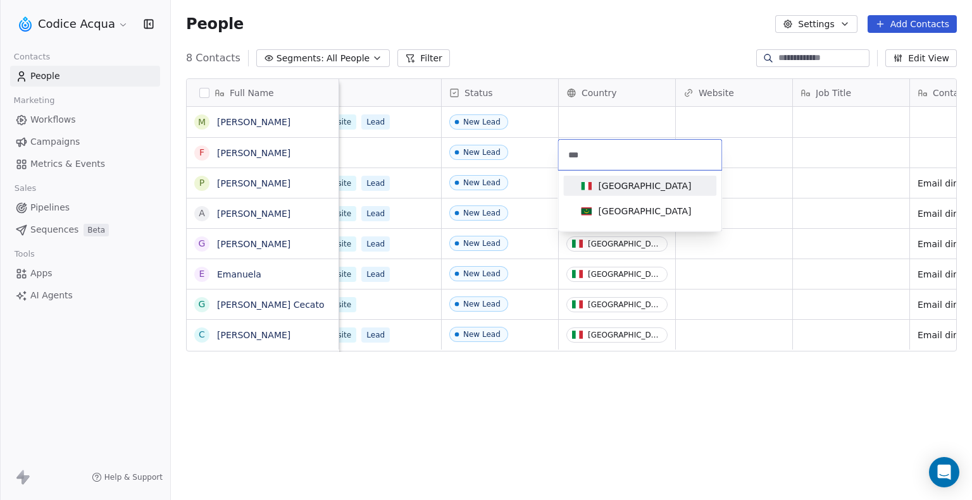
type input "***"
click at [617, 186] on span "[GEOGRAPHIC_DATA]" at bounding box center [636, 186] width 120 height 14
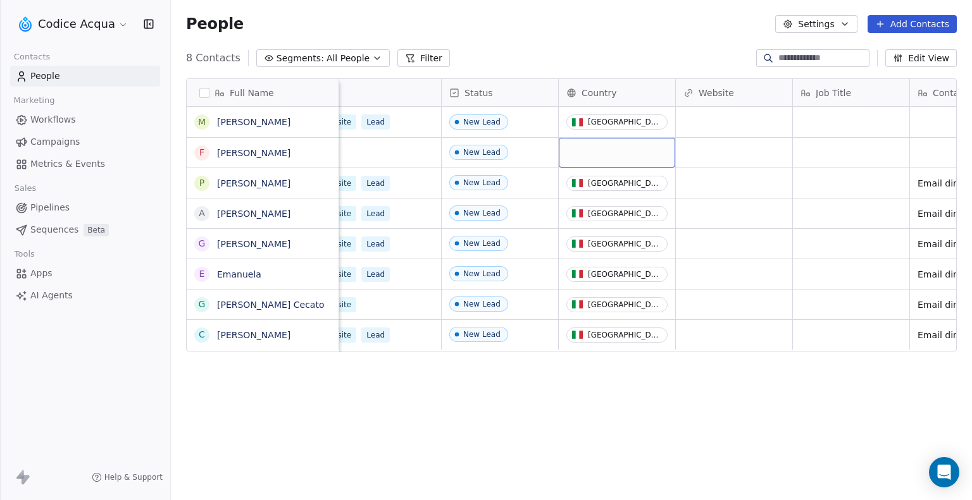
click at [614, 156] on div "grid" at bounding box center [617, 153] width 116 height 30
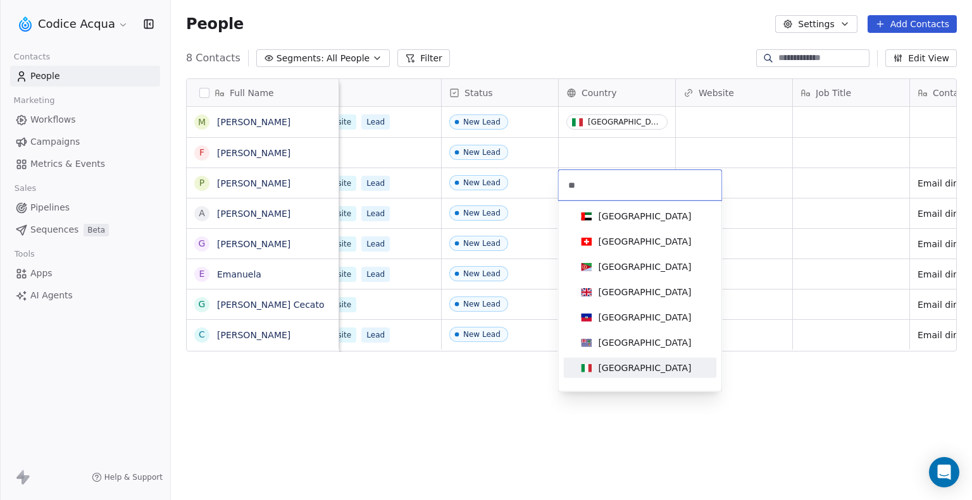
type input "**"
click at [612, 371] on div "[GEOGRAPHIC_DATA]" at bounding box center [644, 368] width 93 height 13
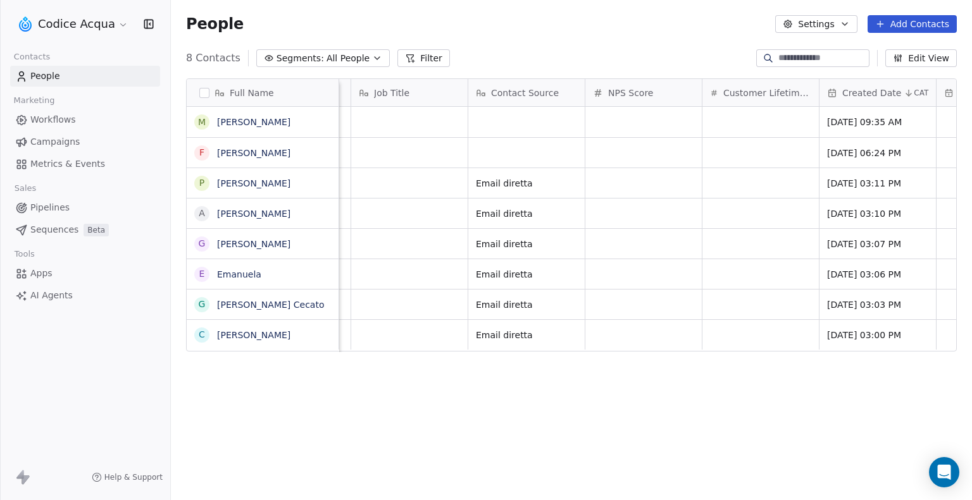
scroll to position [0, 1012]
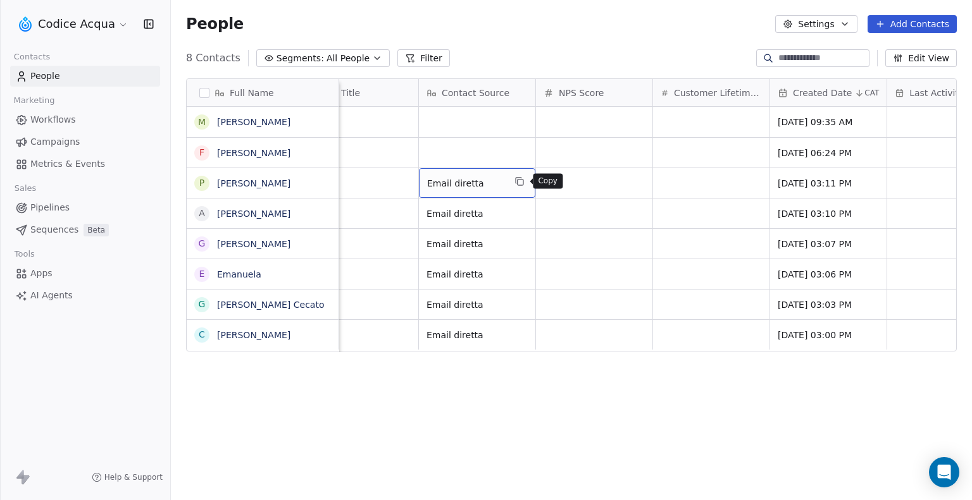
click at [522, 180] on icon "grid" at bounding box center [519, 182] width 10 height 10
click at [516, 151] on div "grid" at bounding box center [477, 153] width 116 height 30
type textarea "**********"
click at [514, 123] on html "Codice Acqua Contacts People Marketing Workflows Campaigns Metrics & Events Sal…" at bounding box center [486, 250] width 972 height 500
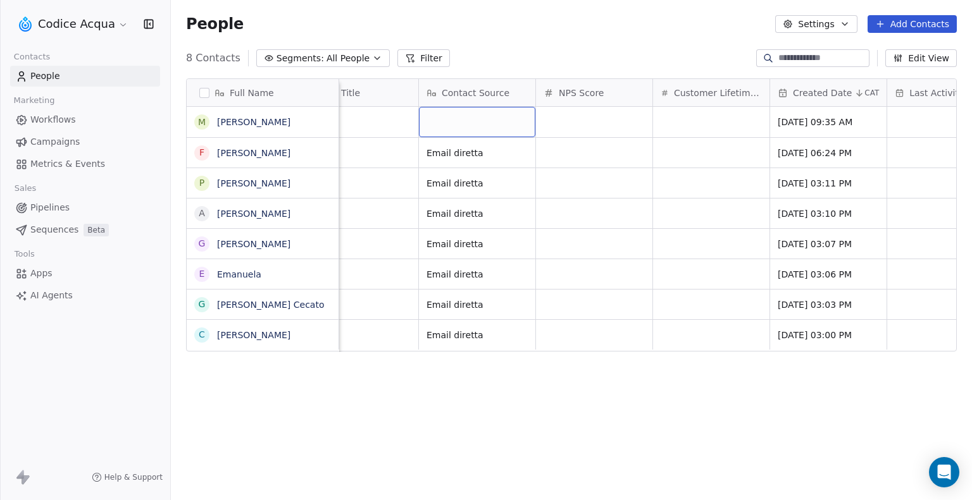
click at [514, 123] on div "grid" at bounding box center [477, 122] width 116 height 30
type textarea "**********"
click at [712, 183] on html "Codice Acqua Contacts People Marketing Workflows Campaigns Metrics & Events Sal…" at bounding box center [486, 250] width 972 height 500
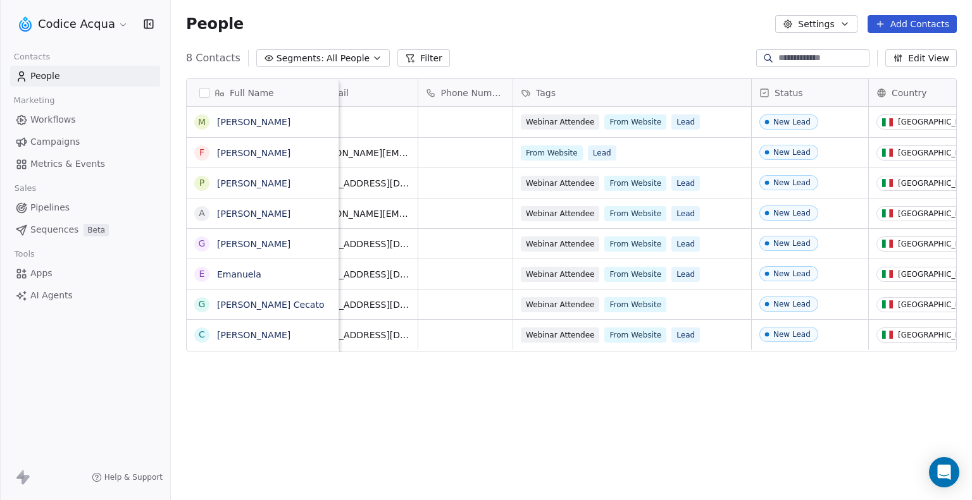
scroll to position [0, 0]
